Goal: Information Seeking & Learning: Learn about a topic

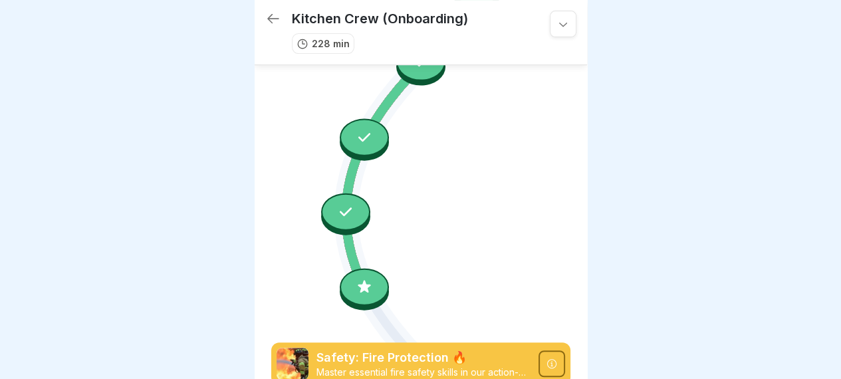
scroll to position [2718, 0]
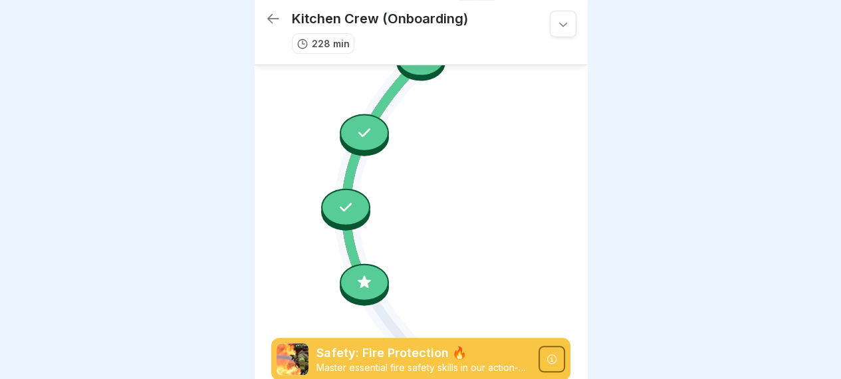
click at [368, 273] on icon at bounding box center [364, 281] width 17 height 17
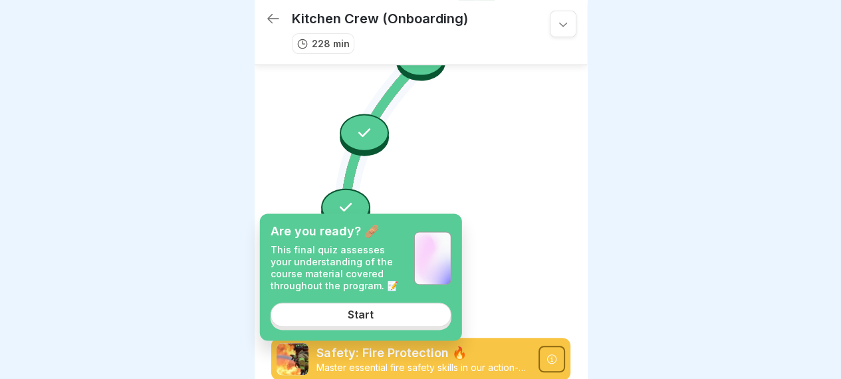
click at [340, 309] on link "Start" at bounding box center [361, 315] width 181 height 24
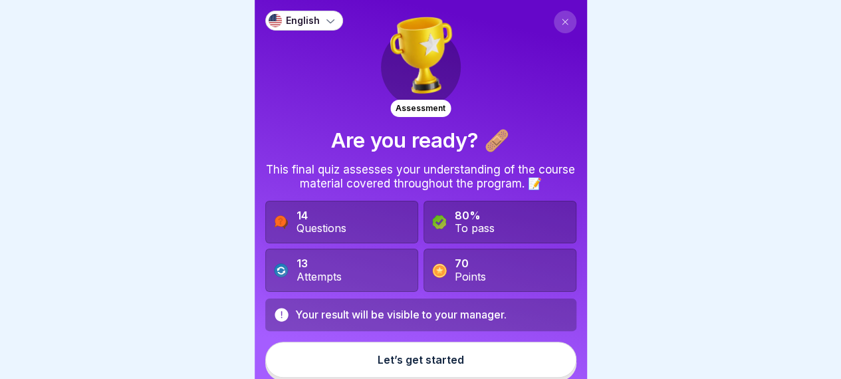
click at [449, 356] on div "Let’s get started" at bounding box center [421, 360] width 86 height 12
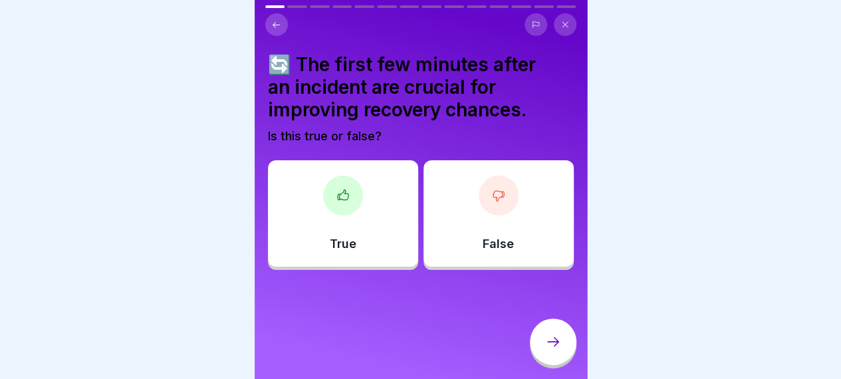
click at [514, 272] on div "🔄 The first few minutes after an incident are crucial for improving recovery ch…" at bounding box center [421, 189] width 332 height 379
click at [307, 147] on div "🔄 The first few minutes after an incident are crucial for improving recovery ch…" at bounding box center [421, 161] width 306 height 217
drag, startPoint x: 307, startPoint y: 32, endPoint x: 455, endPoint y: 245, distance: 259.9
click at [455, 245] on div "English Assessment Are you ready? 🩹 This final quiz assesses your understanding…" at bounding box center [421, 189] width 332 height 379
click at [294, 239] on div "True" at bounding box center [343, 213] width 150 height 106
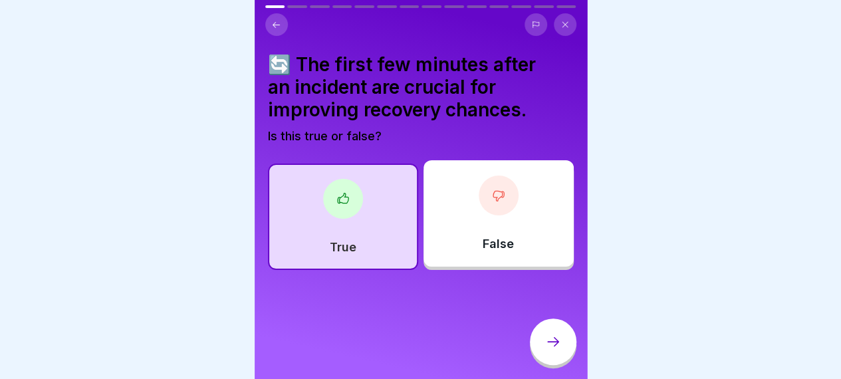
click at [556, 346] on icon at bounding box center [553, 341] width 12 height 9
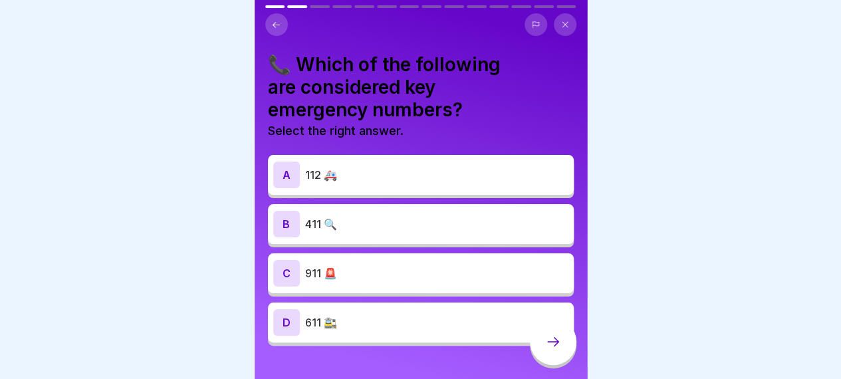
click at [569, 18] on button at bounding box center [565, 24] width 23 height 23
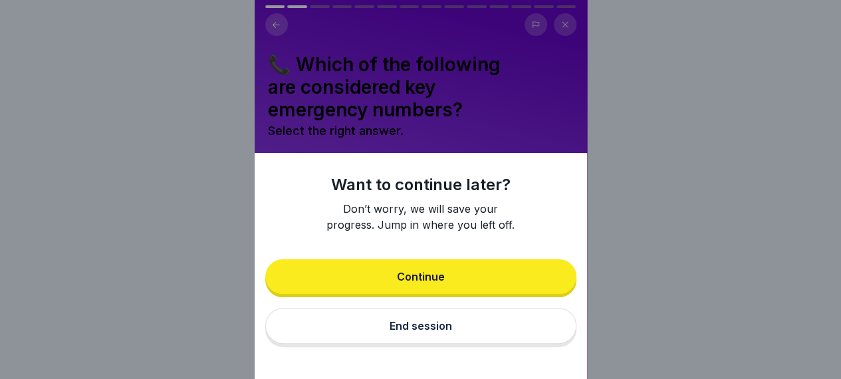
click at [413, 343] on button "End session" at bounding box center [420, 326] width 311 height 36
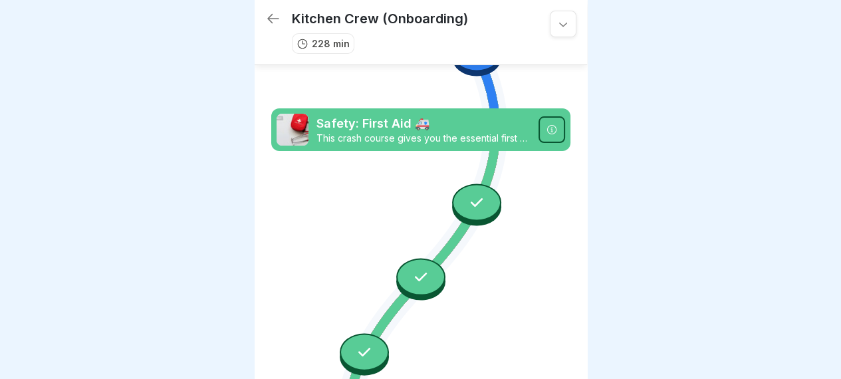
scroll to position [2452, 0]
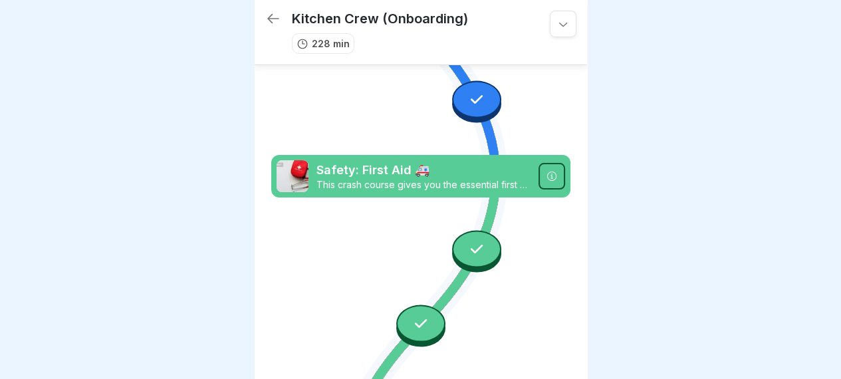
click at [469, 230] on div at bounding box center [476, 248] width 49 height 37
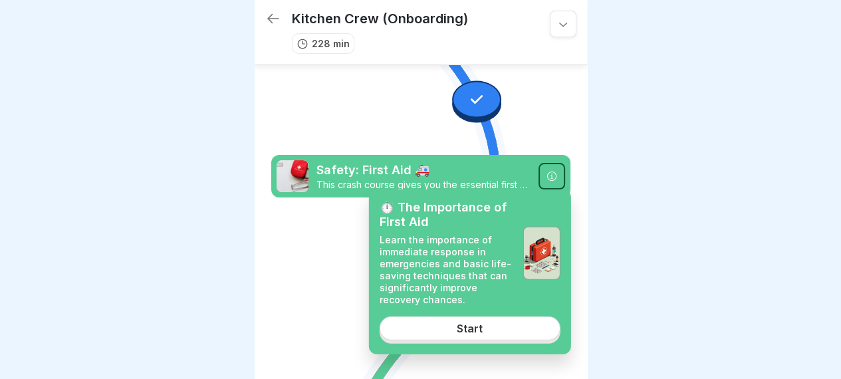
click at [438, 330] on link "Start" at bounding box center [470, 328] width 181 height 24
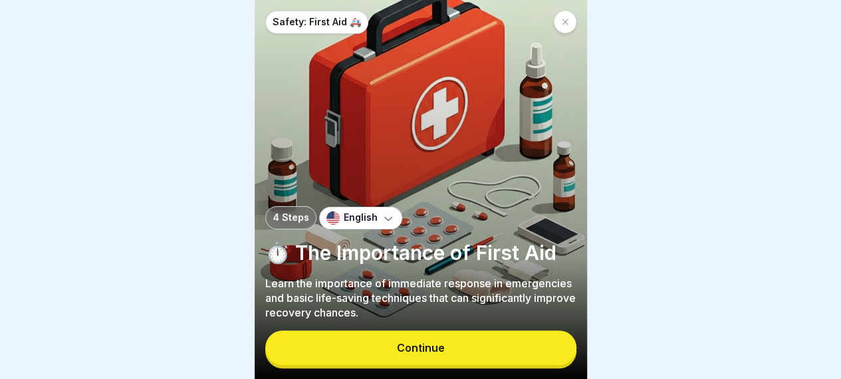
click at [443, 346] on div "Safety: First Aid 🚑 4 Steps English ⏱️ The Importance of First Aid Learn the im…" at bounding box center [421, 189] width 332 height 379
click at [443, 346] on button "Continue" at bounding box center [420, 347] width 311 height 35
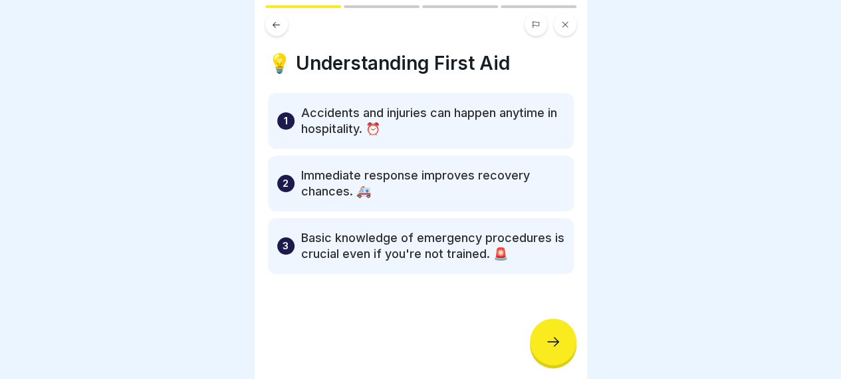
click at [559, 312] on div "💡 Understanding First Aid 1 Accidents and injuries can happen anytime in hospit…" at bounding box center [421, 189] width 332 height 379
click at [555, 348] on icon at bounding box center [553, 342] width 16 height 16
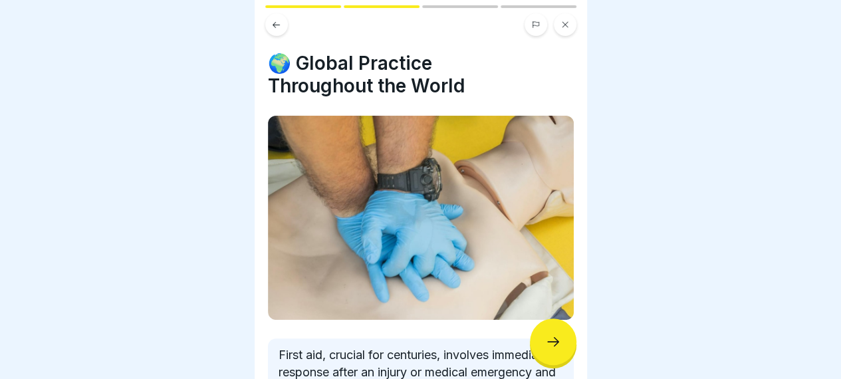
click at [555, 348] on icon at bounding box center [553, 342] width 16 height 16
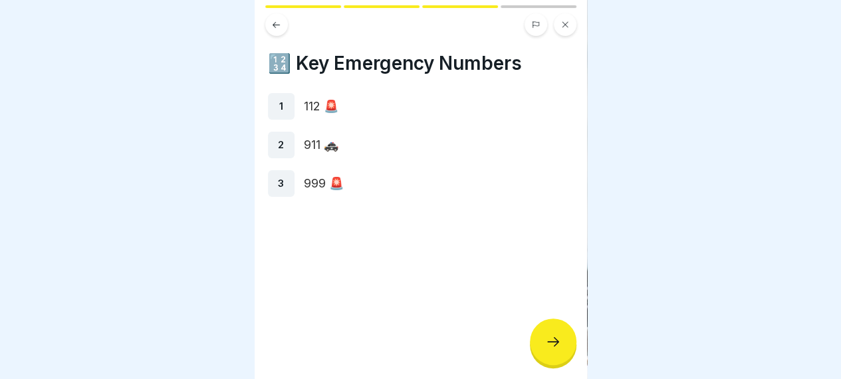
click at [555, 348] on icon at bounding box center [553, 342] width 16 height 16
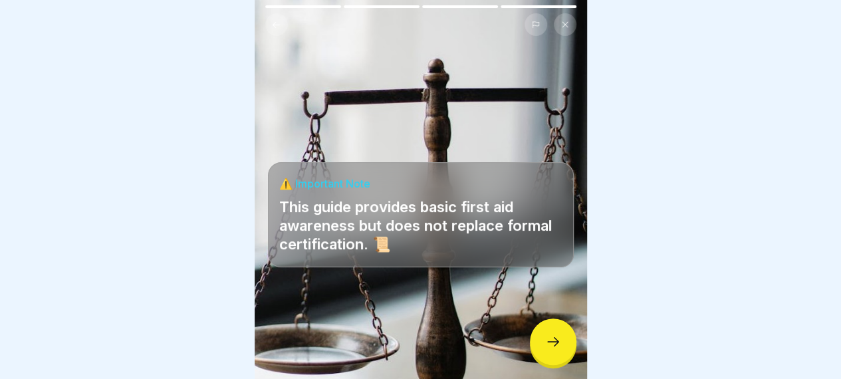
click at [555, 348] on icon at bounding box center [553, 342] width 16 height 16
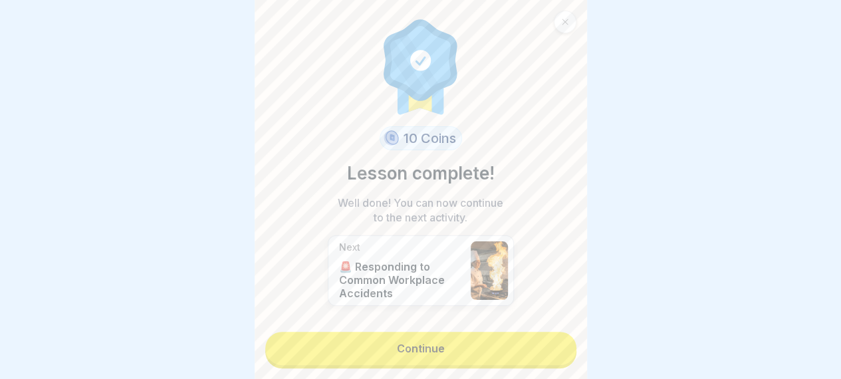
click at [485, 352] on link "Continue" at bounding box center [420, 348] width 311 height 33
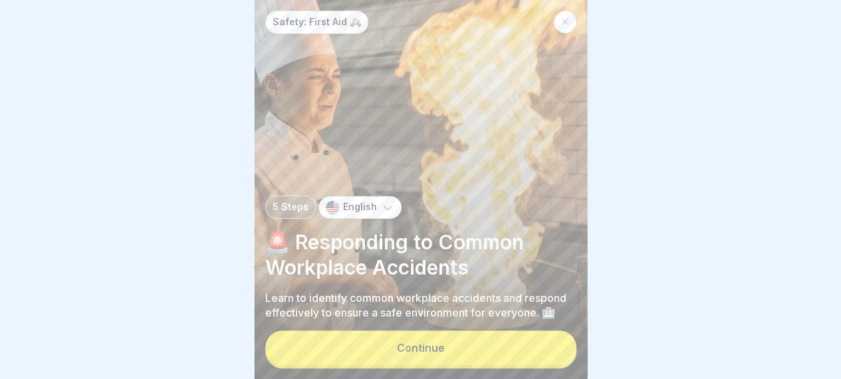
click at [485, 352] on button "Continue" at bounding box center [420, 347] width 311 height 35
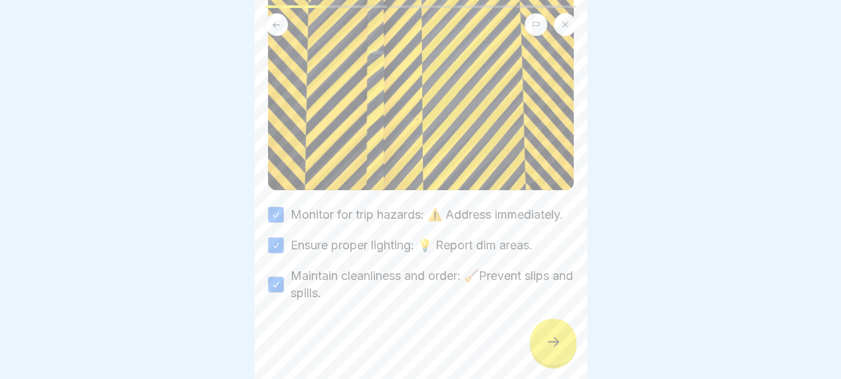
scroll to position [160, 0]
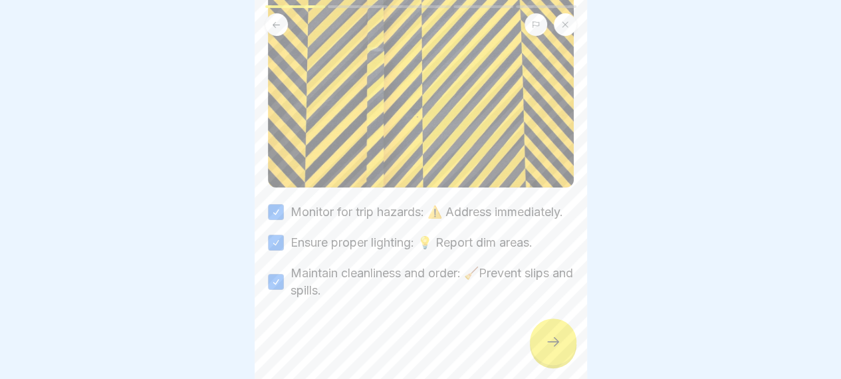
click at [547, 357] on div at bounding box center [553, 341] width 47 height 47
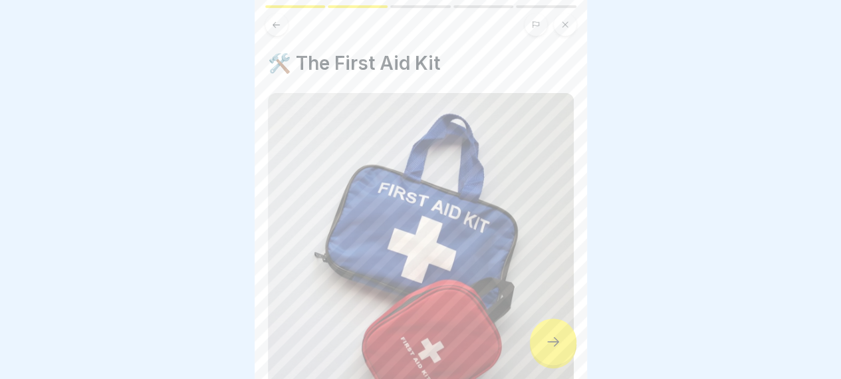
scroll to position [219, 0]
